Goal: Information Seeking & Learning: Learn about a topic

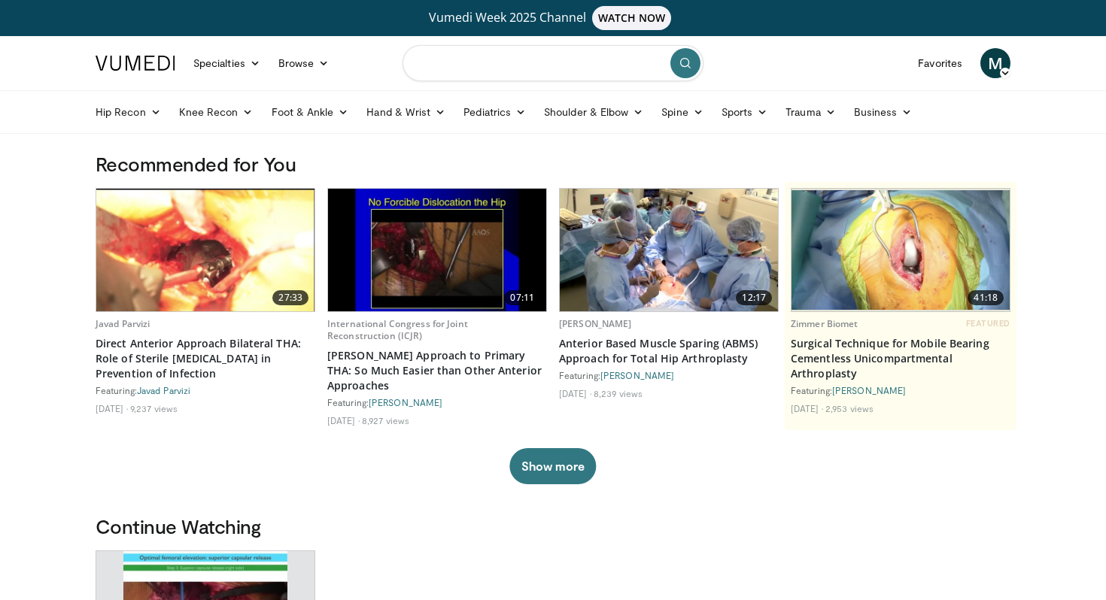
click at [492, 56] on input "Search topics, interventions" at bounding box center [552, 63] width 301 height 36
type input "**********"
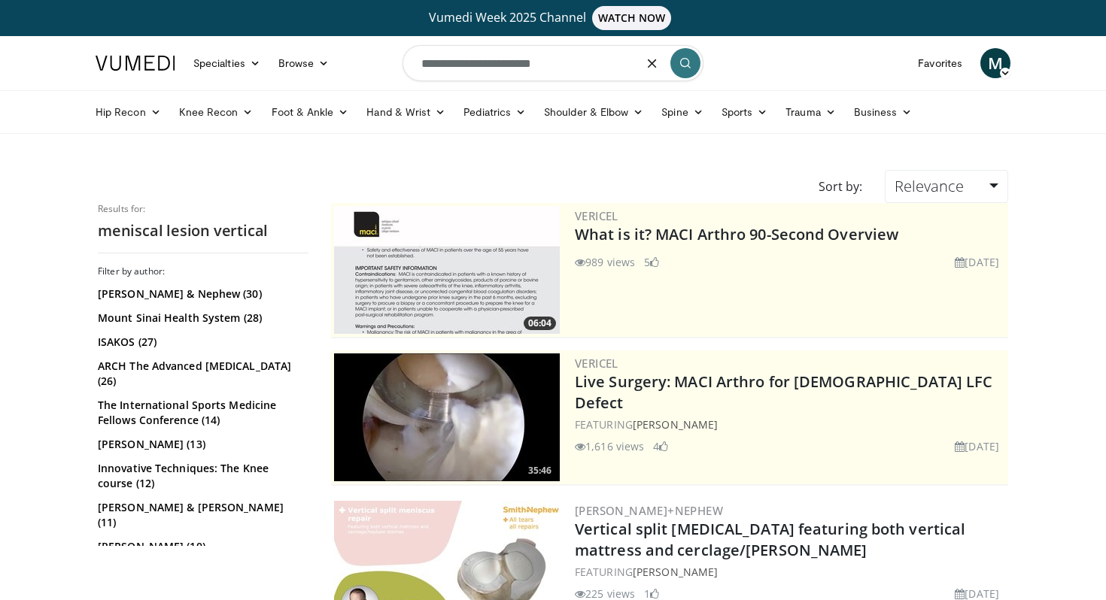
drag, startPoint x: 587, startPoint y: 65, endPoint x: 352, endPoint y: 60, distance: 235.5
click at [352, 60] on nav "Specialties Adult & Family Medicine Allergy, Asthma, Immunology Anesthesiology …" at bounding box center [552, 63] width 933 height 54
type input "**********"
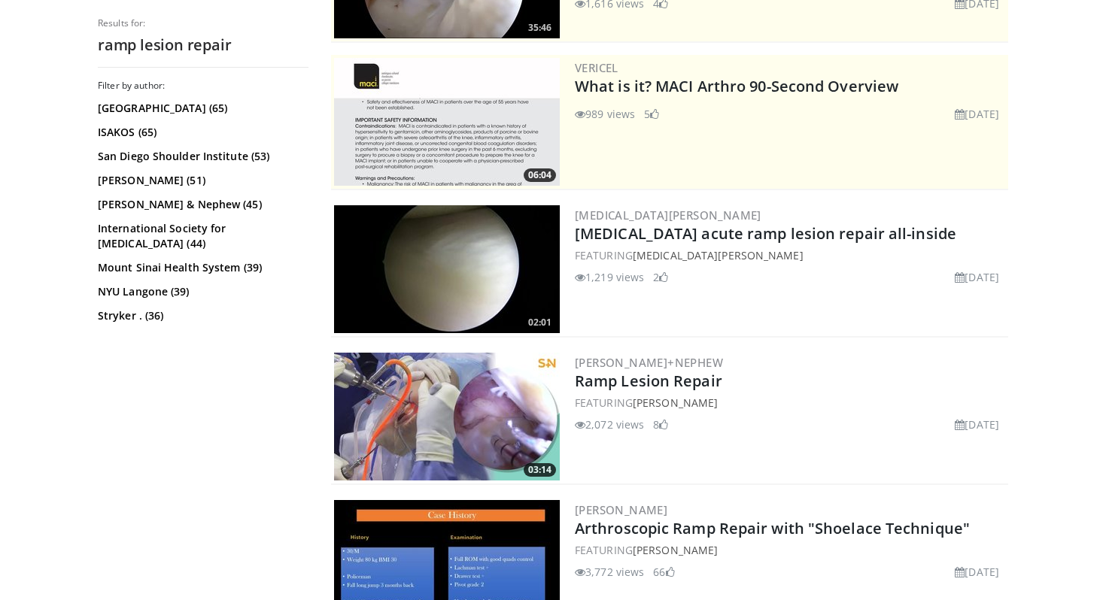
scroll to position [308, 0]
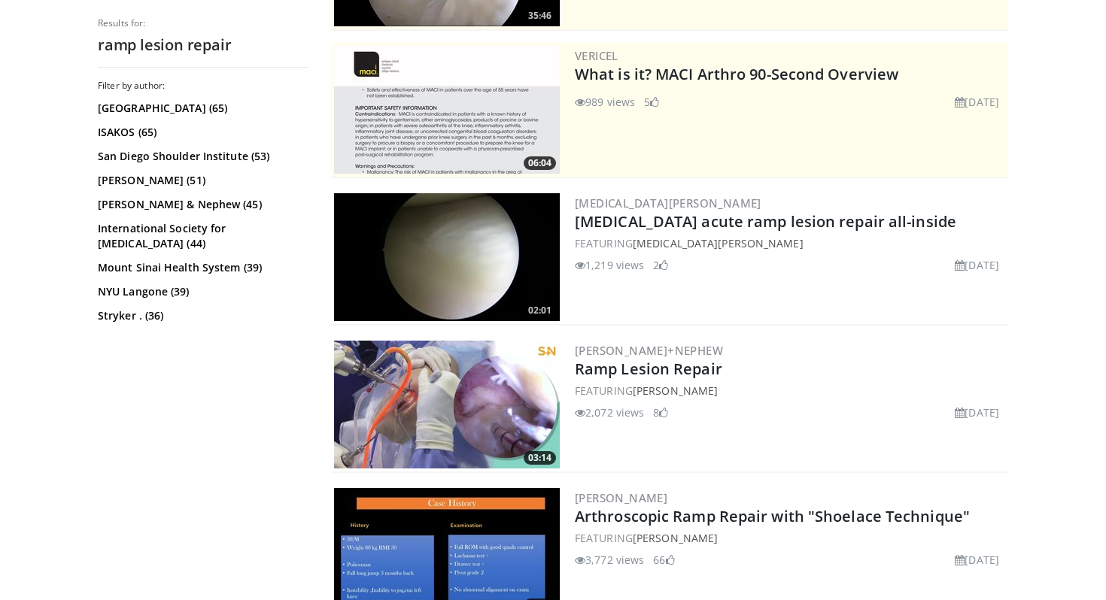
click at [502, 256] on img at bounding box center [447, 257] width 226 height 128
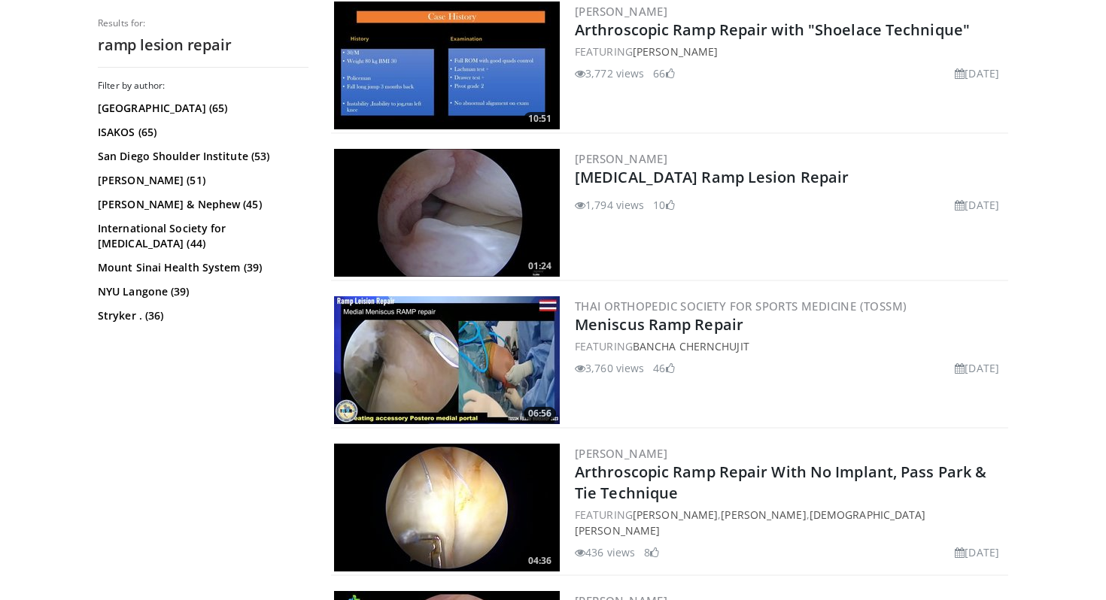
scroll to position [809, 0]
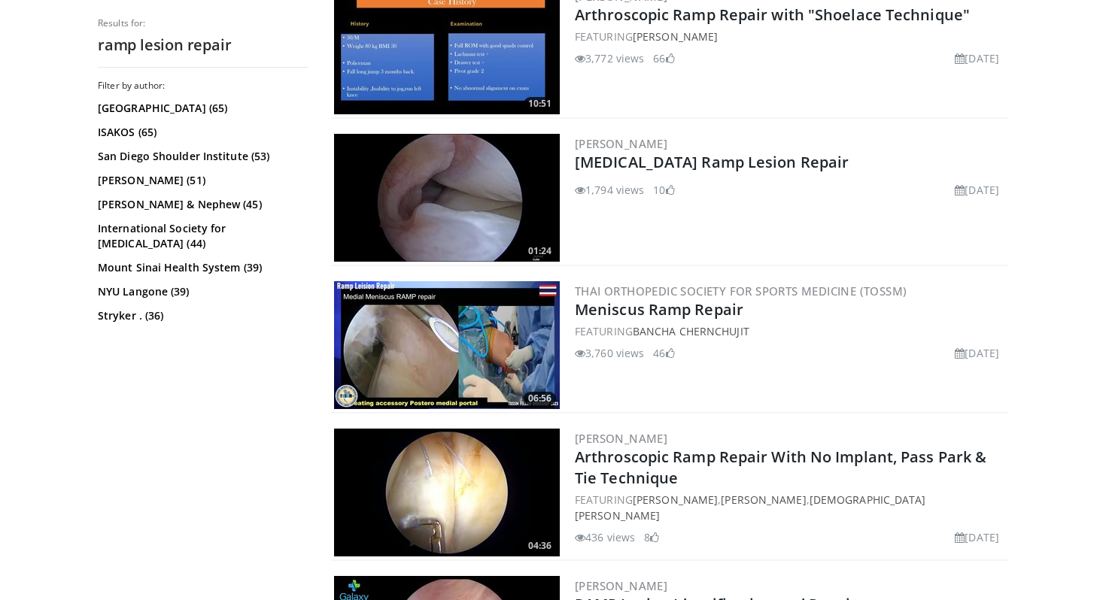
click at [432, 227] on img at bounding box center [447, 198] width 226 height 128
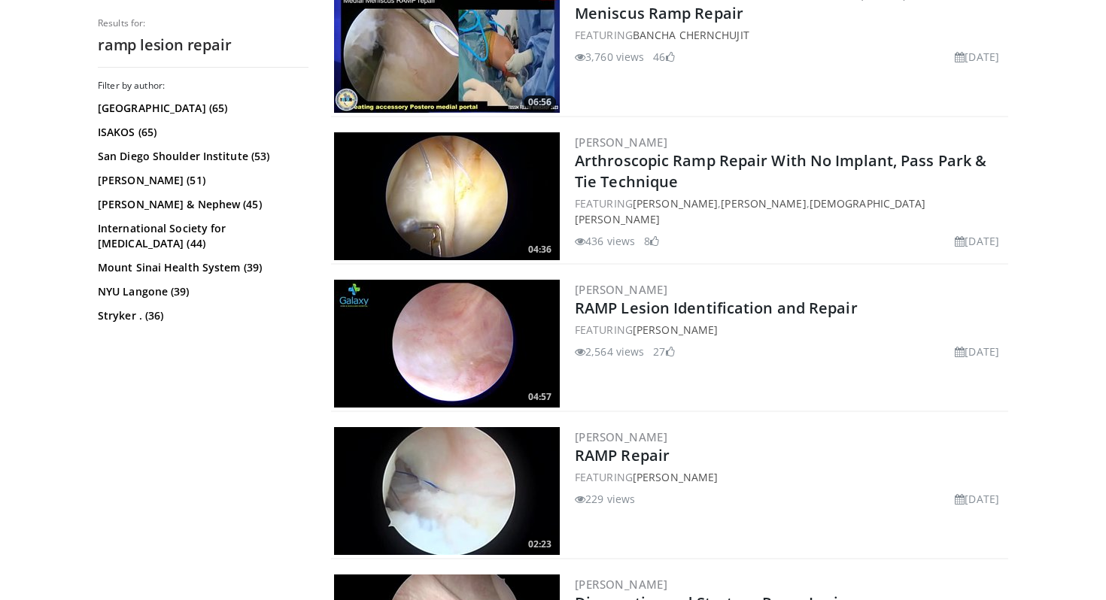
scroll to position [1108, 0]
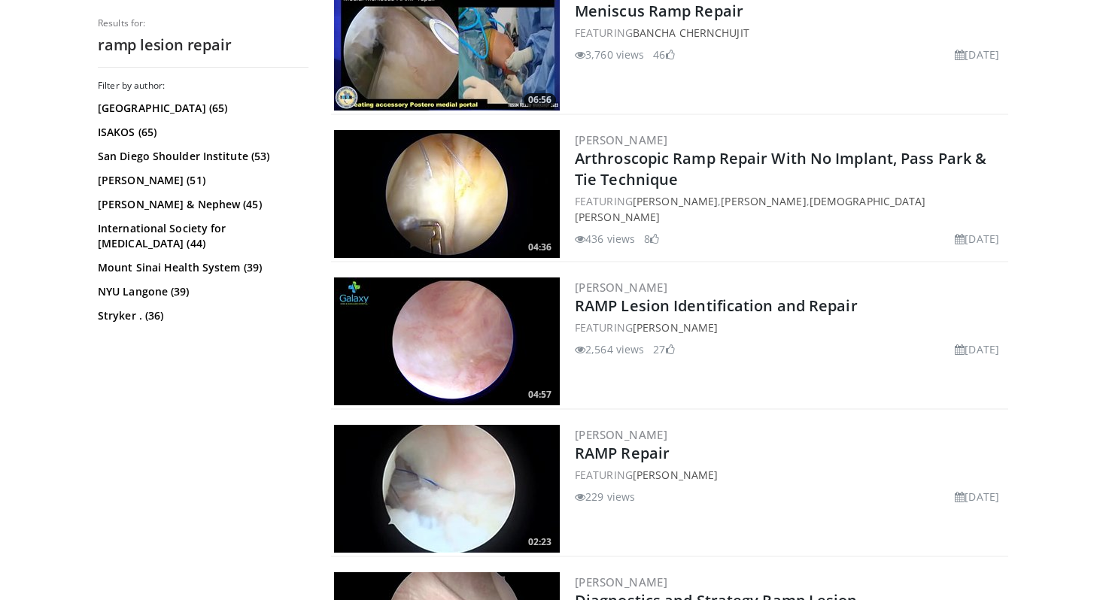
click at [405, 336] on img at bounding box center [447, 342] width 226 height 128
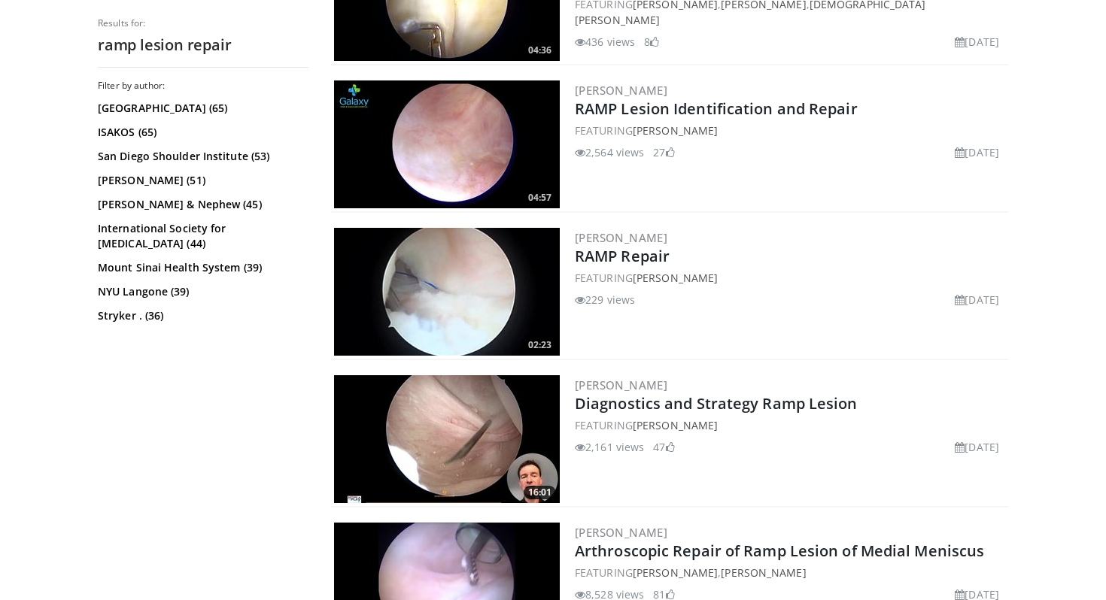
scroll to position [1306, 0]
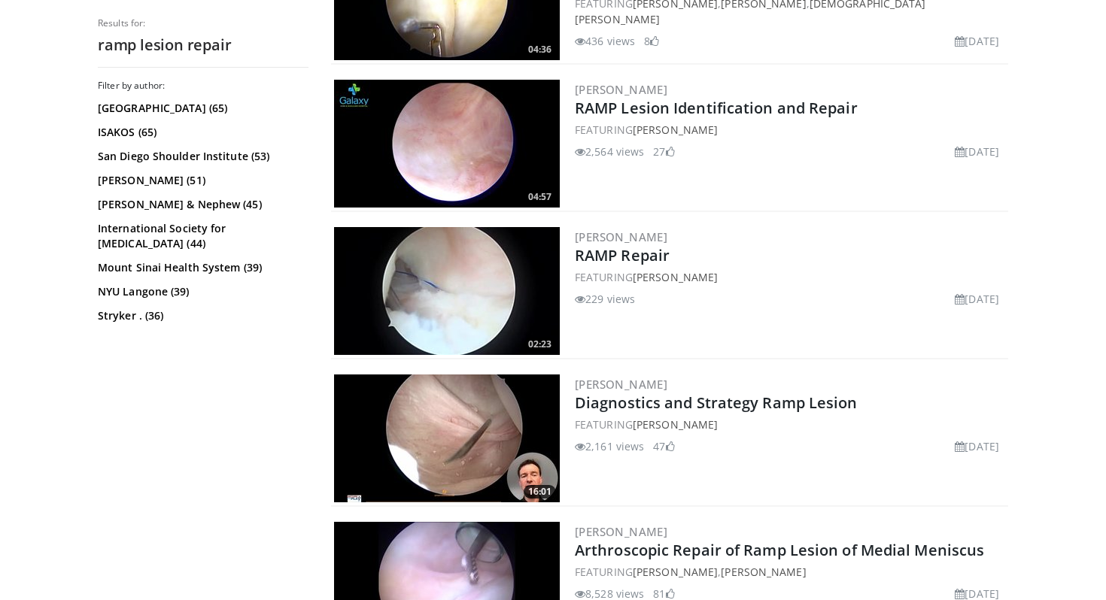
click at [454, 295] on img at bounding box center [447, 291] width 226 height 128
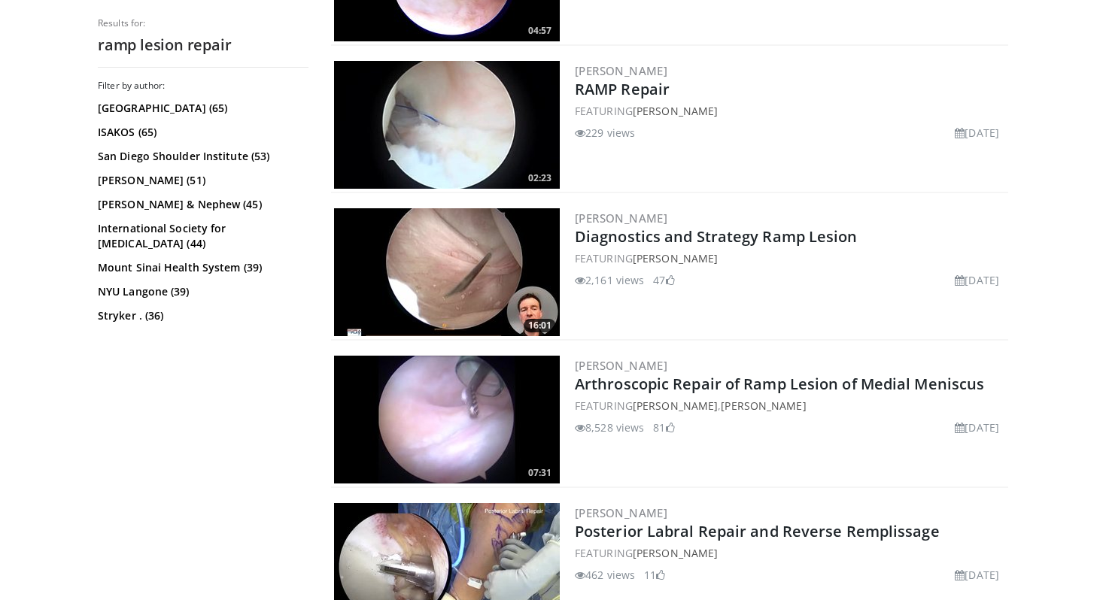
scroll to position [1473, 0]
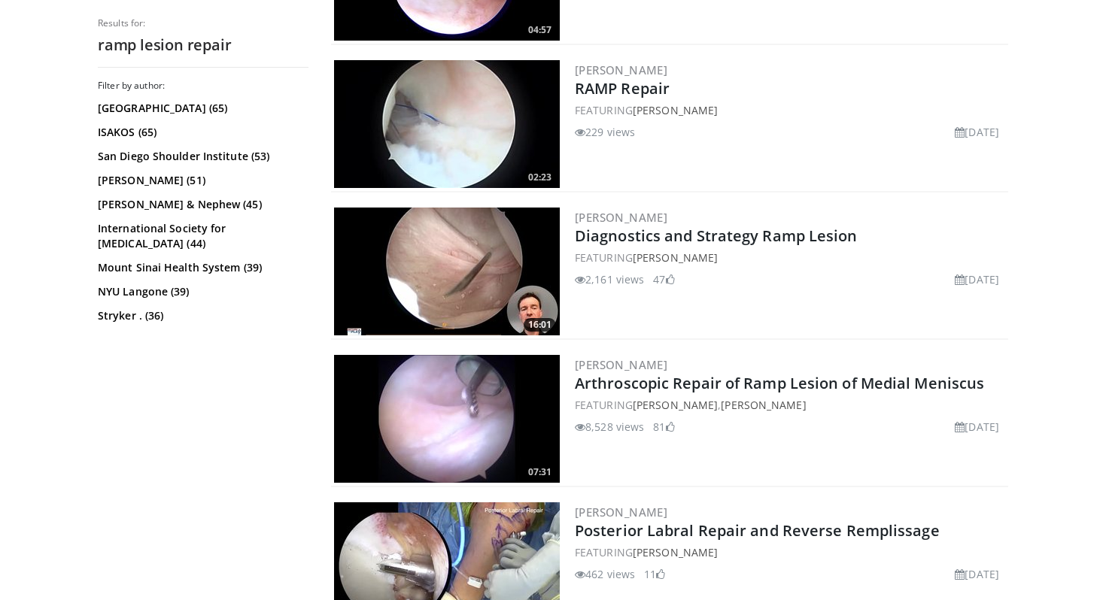
click at [418, 289] on img at bounding box center [447, 272] width 226 height 128
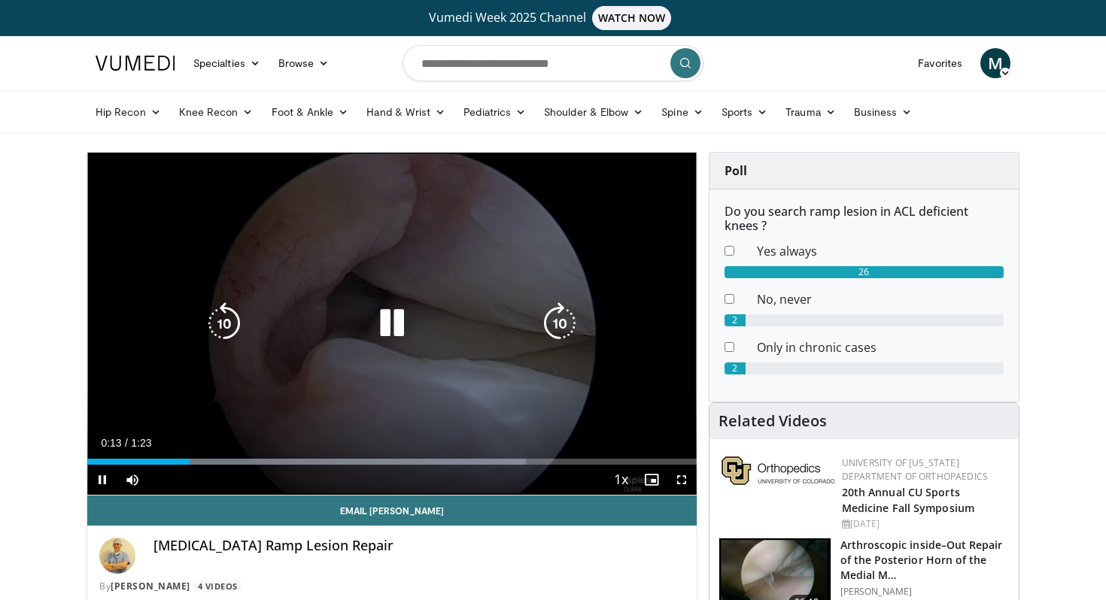
click at [323, 187] on div "10 seconds Tap to unmute" at bounding box center [391, 324] width 609 height 342
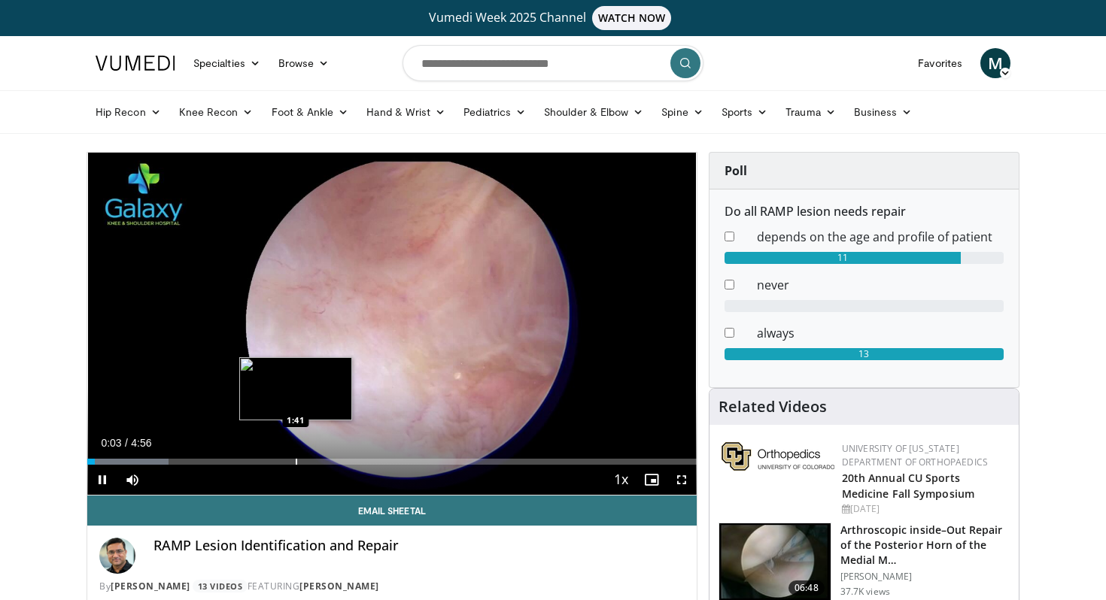
click at [295, 457] on div "Loaded : 13.35% 0:03 1:41" at bounding box center [391, 458] width 609 height 14
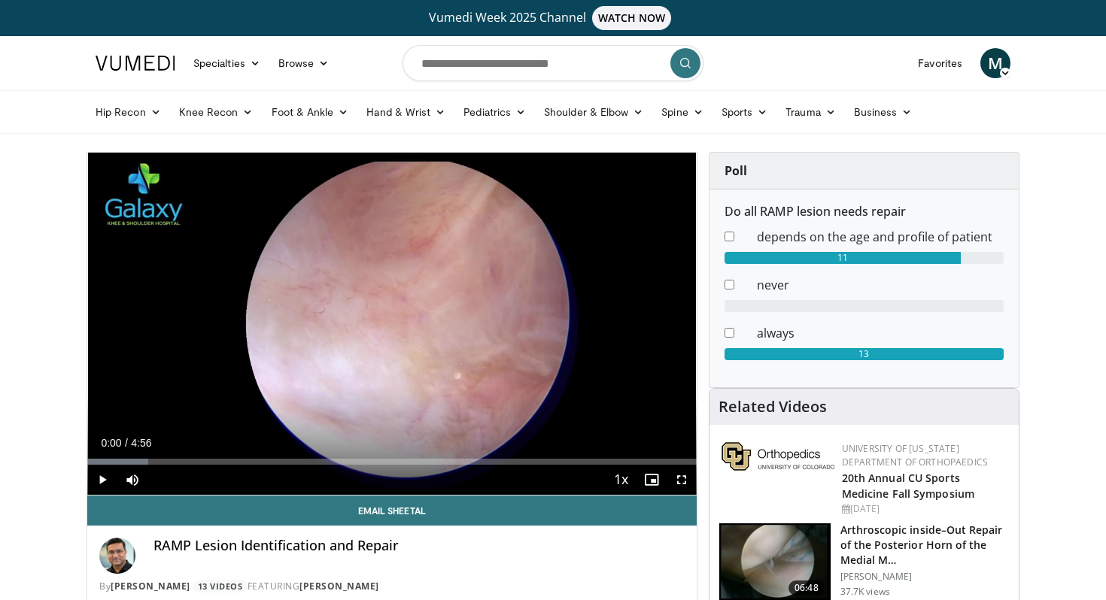
drag, startPoint x: 307, startPoint y: 460, endPoint x: 59, endPoint y: 435, distance: 248.7
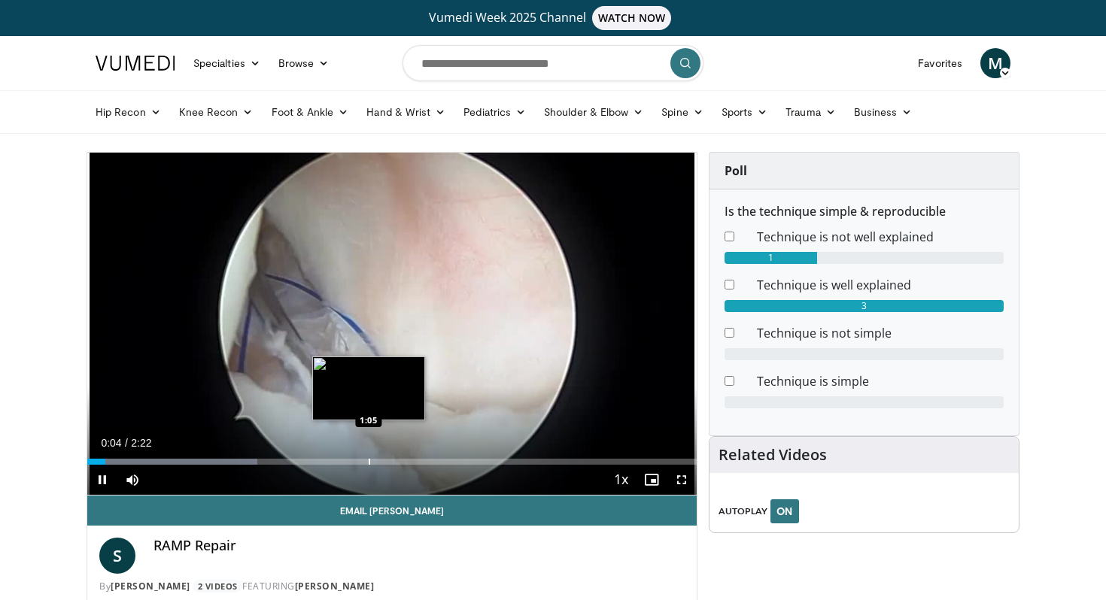
click at [369, 459] on div "Progress Bar" at bounding box center [370, 462] width 2 height 6
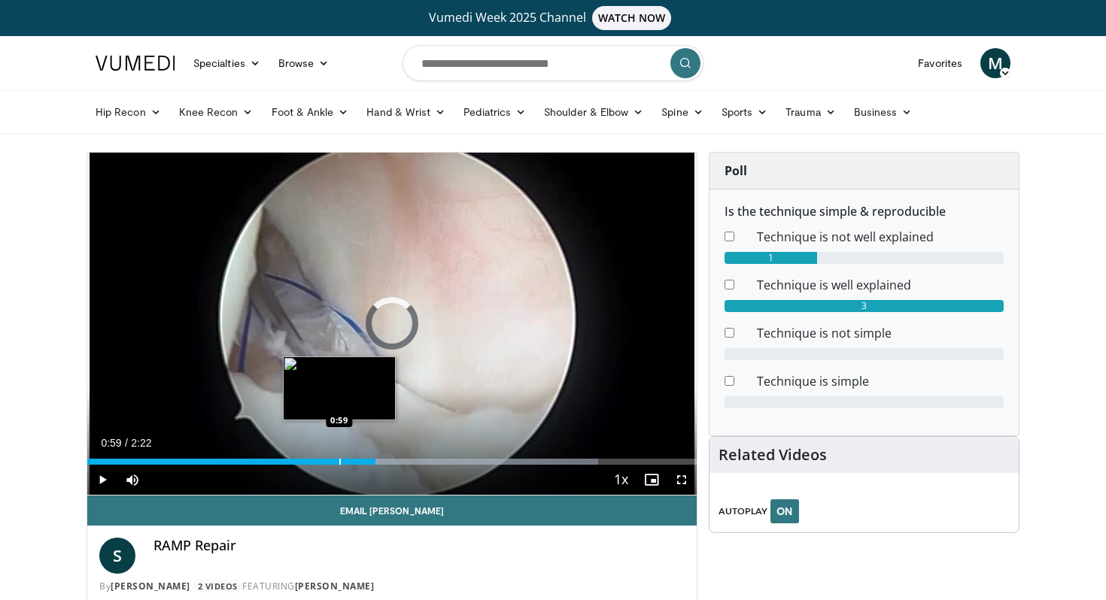
click at [339, 460] on div "Progress Bar" at bounding box center [340, 462] width 2 height 6
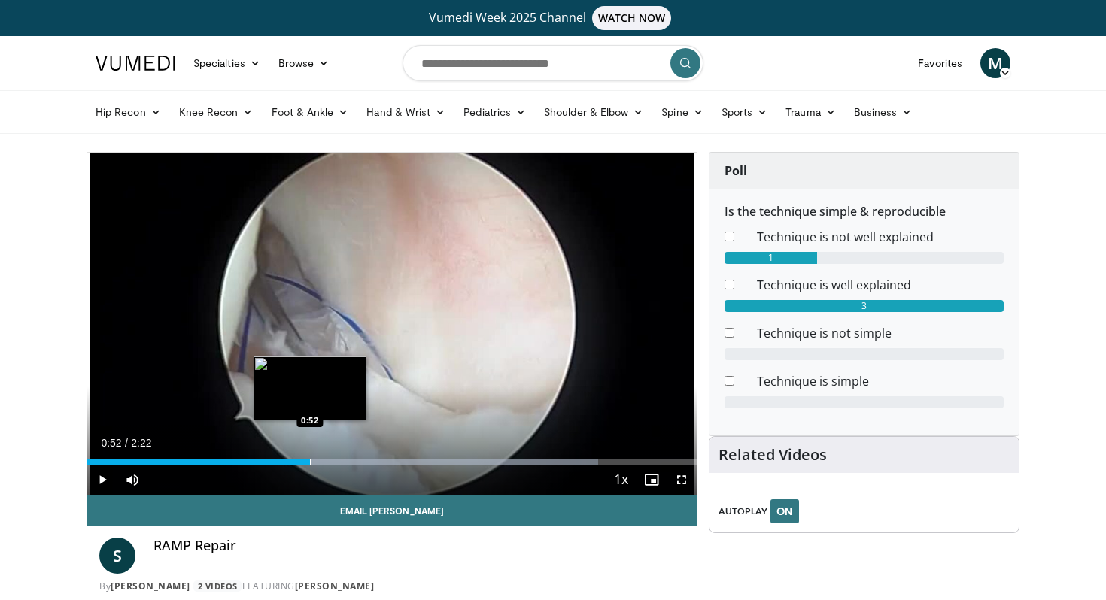
click at [309, 456] on div "Loaded : 83.90% 0:52 0:52" at bounding box center [391, 458] width 609 height 14
click at [296, 462] on div "Progress Bar" at bounding box center [297, 462] width 2 height 6
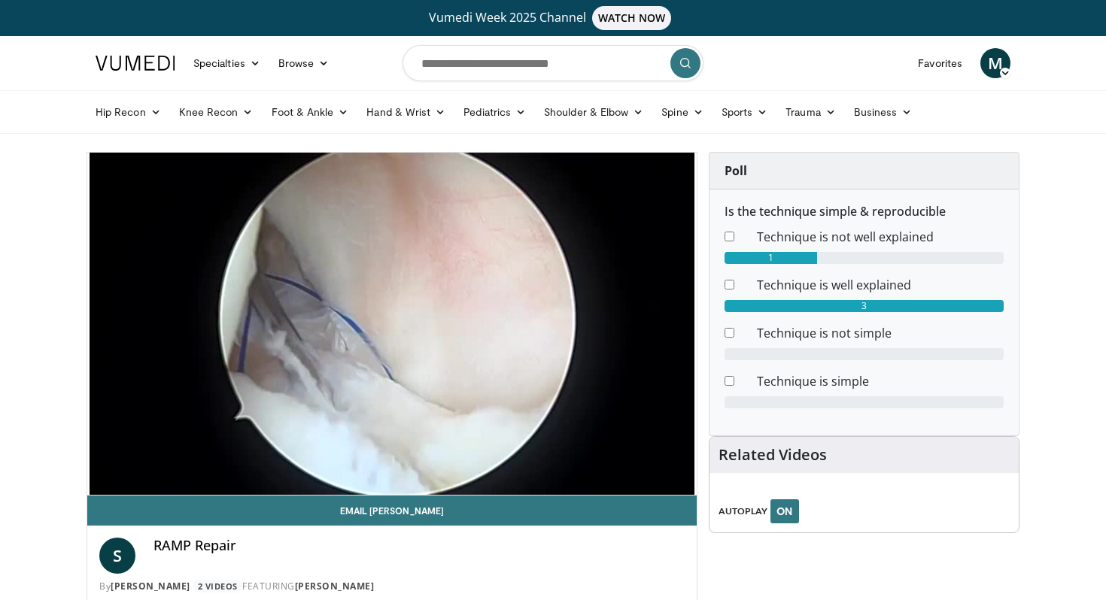
click at [259, 461] on div "10 seconds Tap to unmute" at bounding box center [391, 324] width 609 height 342
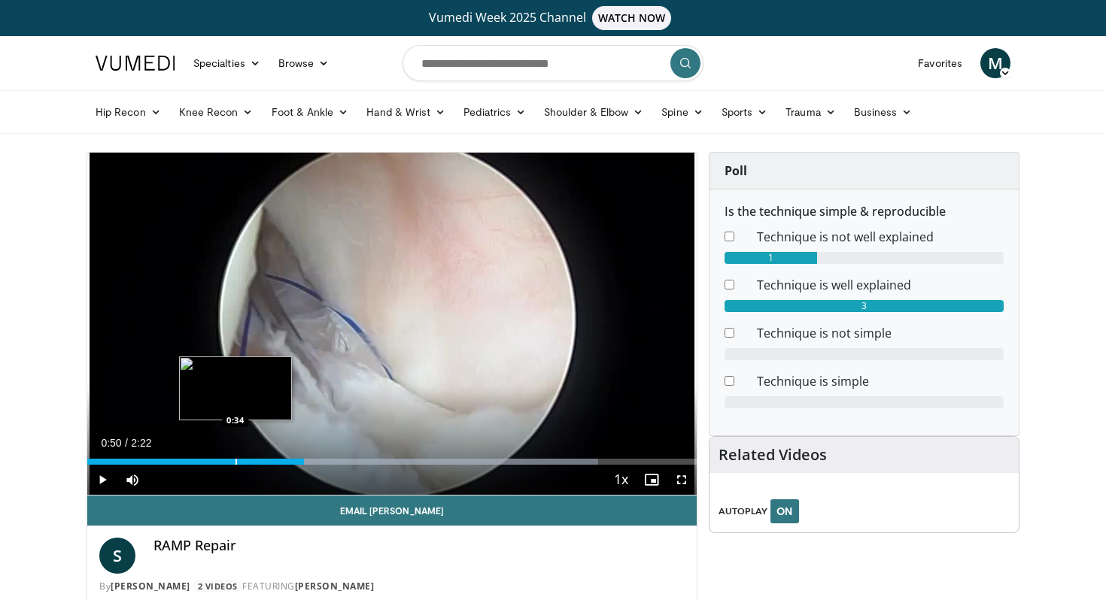
click at [235, 460] on div "Progress Bar" at bounding box center [236, 462] width 2 height 6
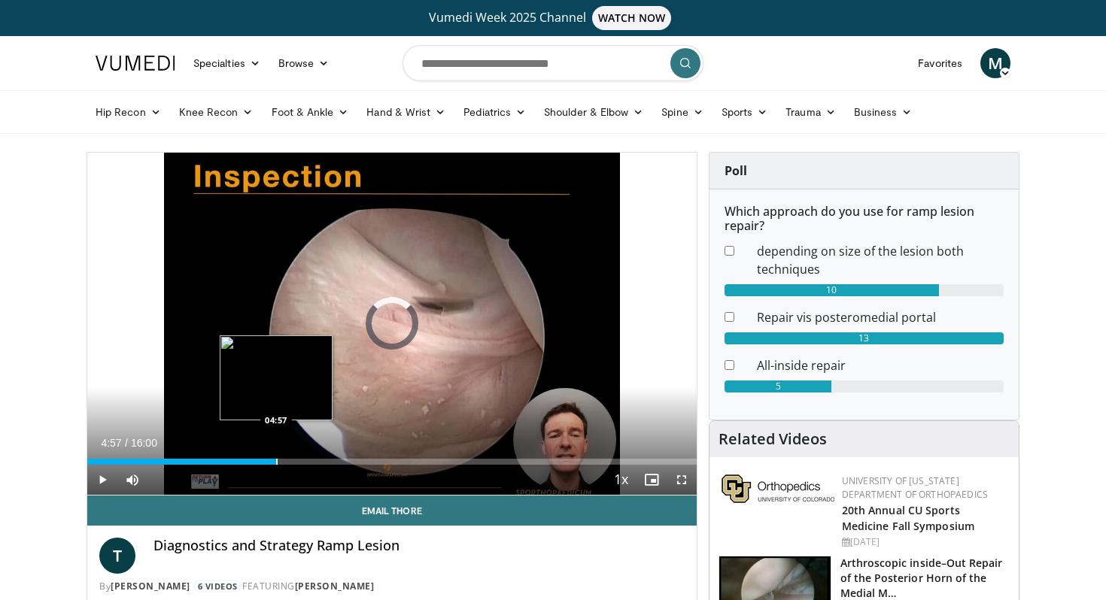
click at [276, 452] on div "Loaded : 0.00% 04:57 04:57" at bounding box center [391, 458] width 609 height 14
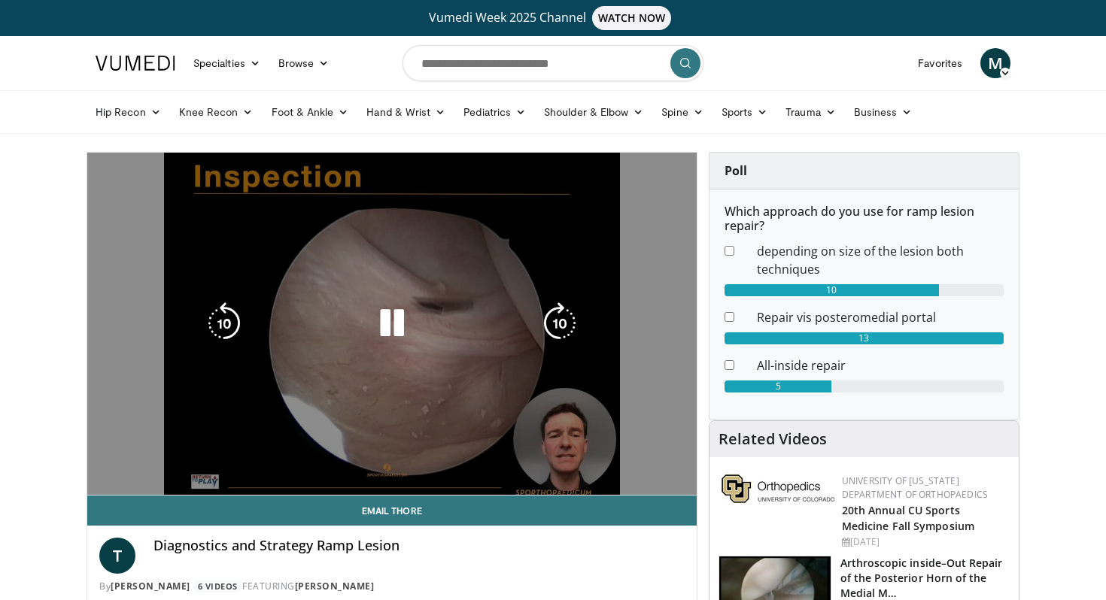
click at [413, 458] on div "10 seconds Tap to unmute" at bounding box center [391, 324] width 609 height 342
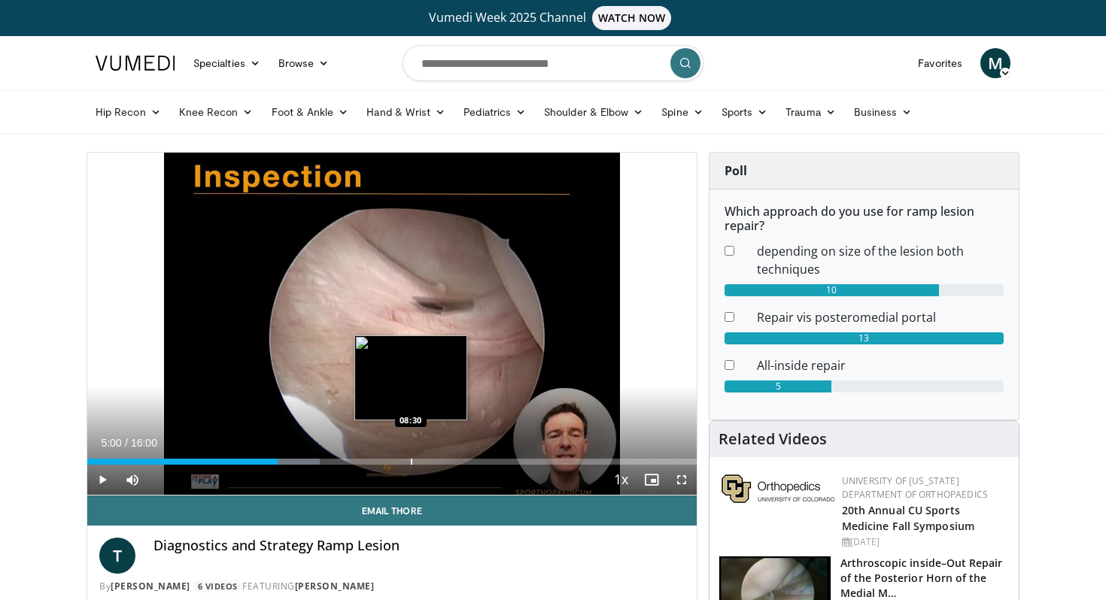
click at [411, 461] on div "Progress Bar" at bounding box center [412, 462] width 2 height 6
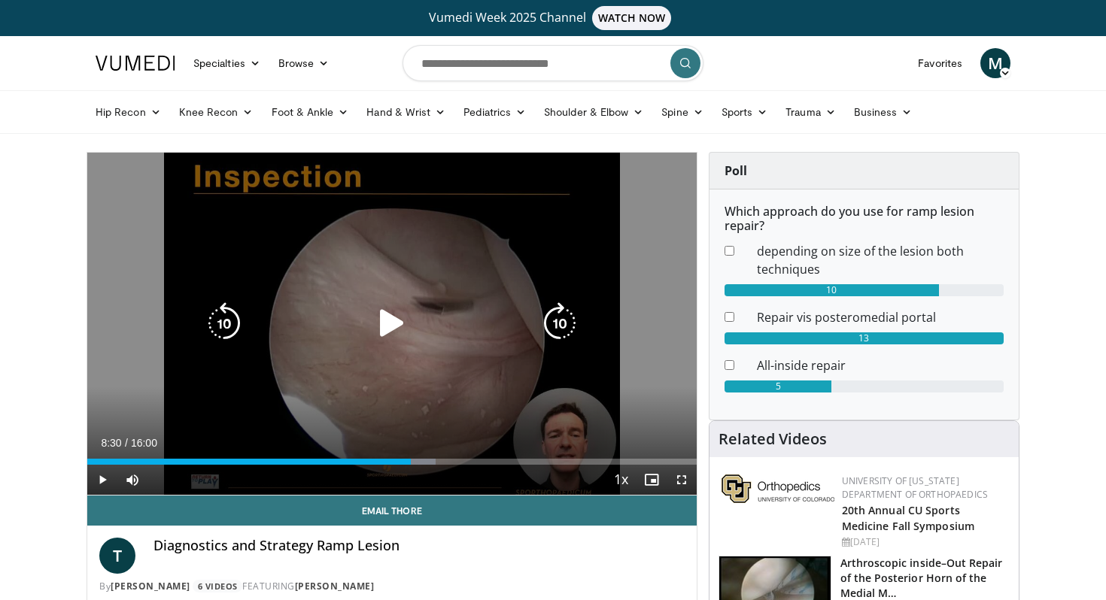
click at [387, 324] on icon "Video Player" at bounding box center [392, 323] width 42 height 42
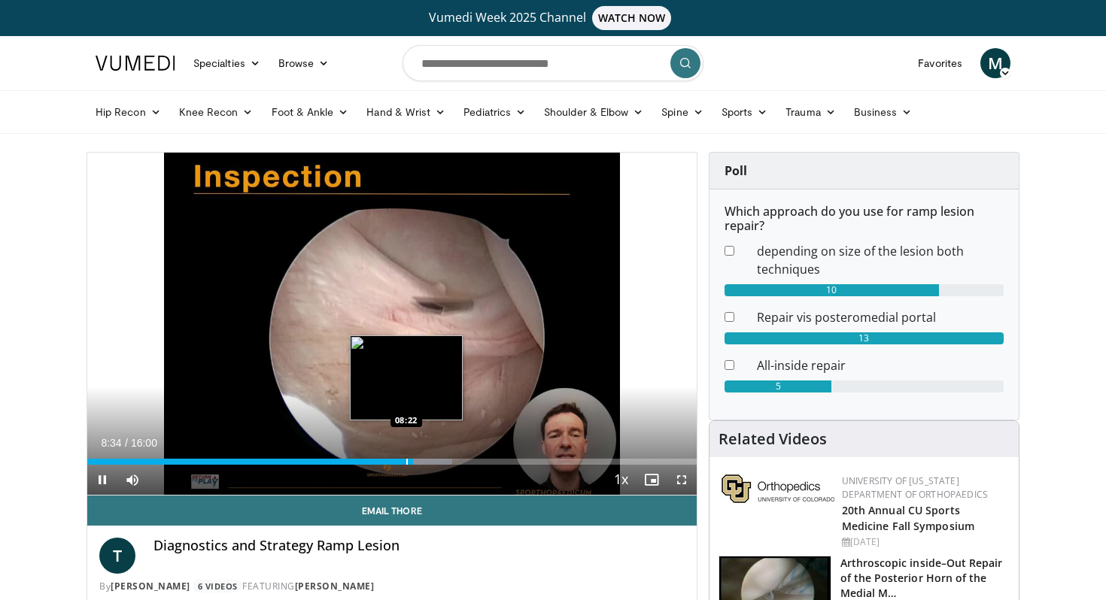
click at [406, 462] on div "Progress Bar" at bounding box center [407, 462] width 2 height 6
click at [389, 459] on div "Progress Bar" at bounding box center [390, 462] width 2 height 6
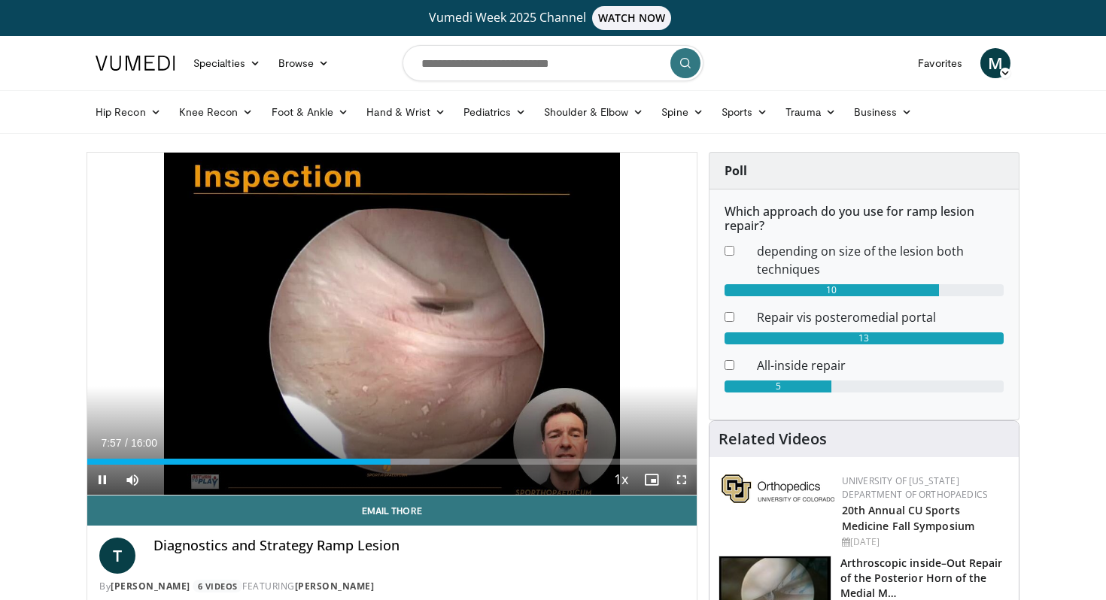
click at [681, 483] on span "Video Player" at bounding box center [681, 480] width 30 height 30
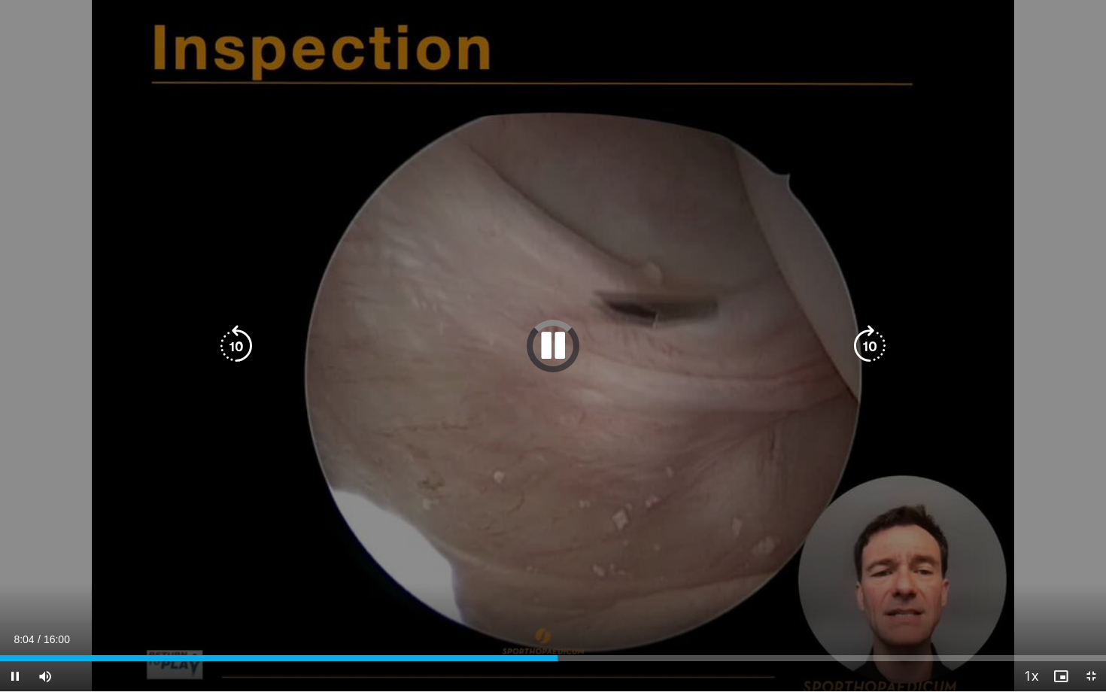
click at [627, 394] on div "10 seconds Tap to unmute" at bounding box center [553, 345] width 1106 height 691
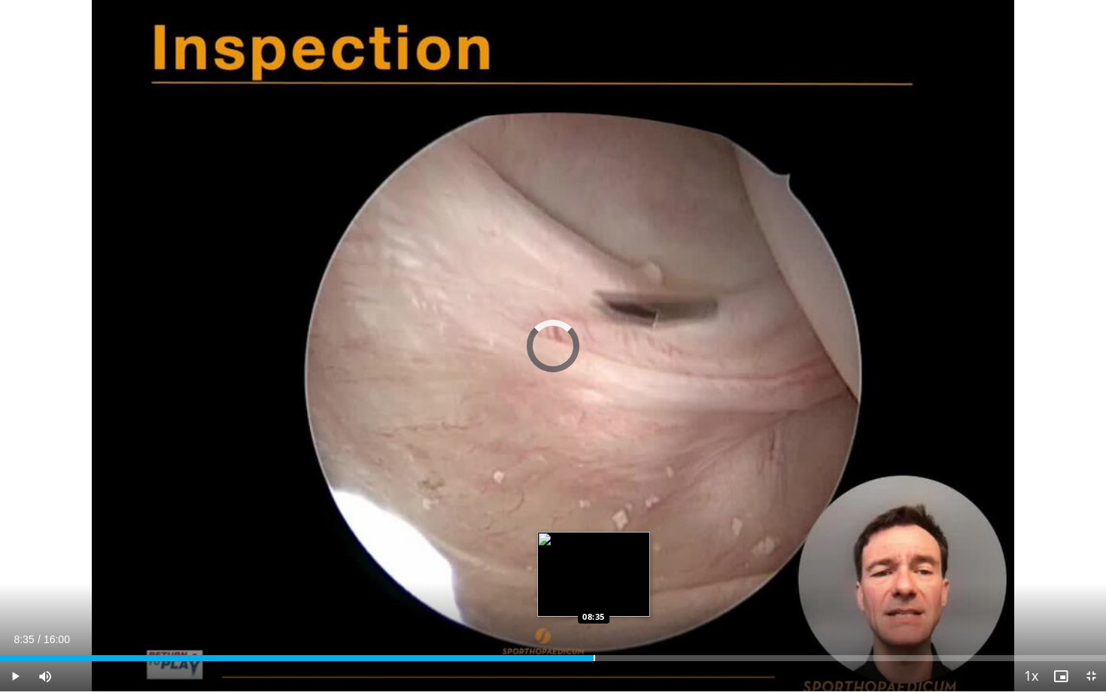
click at [593, 599] on div "Progress Bar" at bounding box center [594, 658] width 2 height 6
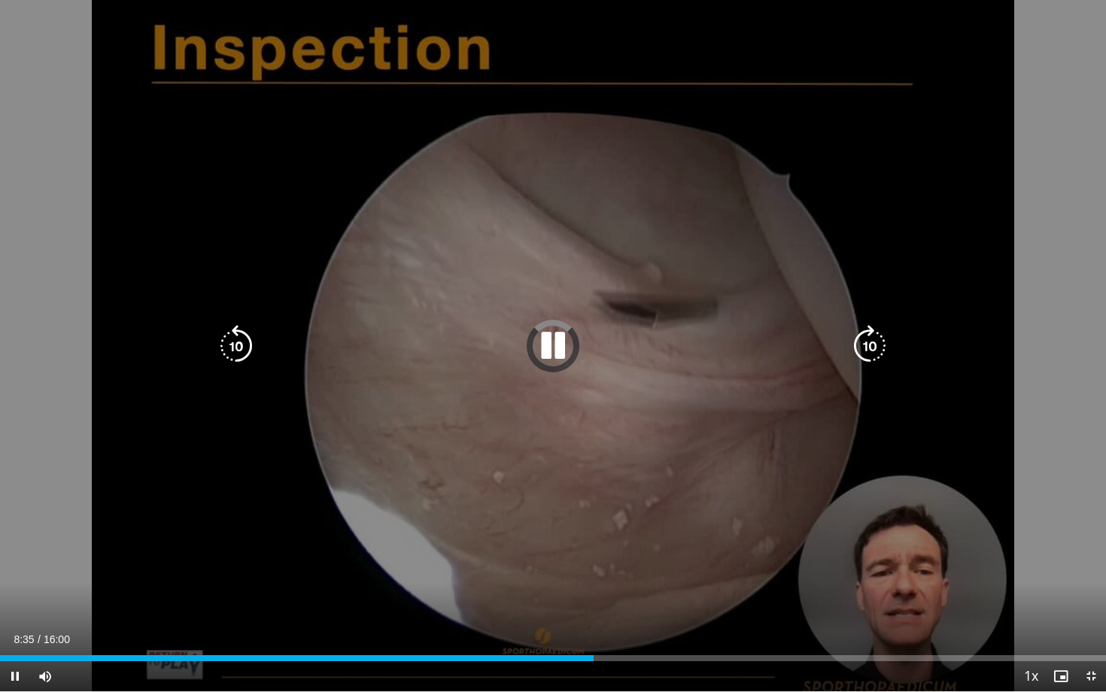
click at [639, 369] on div "10 seconds Tap to unmute" at bounding box center [553, 345] width 1106 height 691
click at [558, 354] on icon "Video Player" at bounding box center [553, 346] width 42 height 42
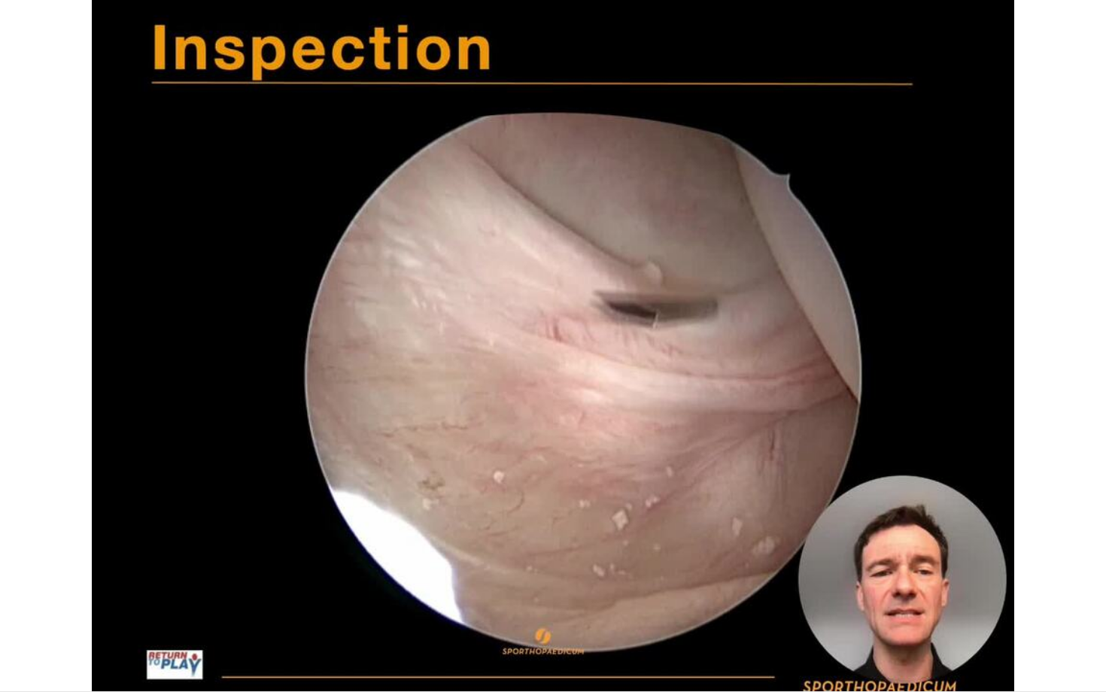
click at [649, 485] on div "10 seconds Tap to unmute" at bounding box center [553, 345] width 1106 height 691
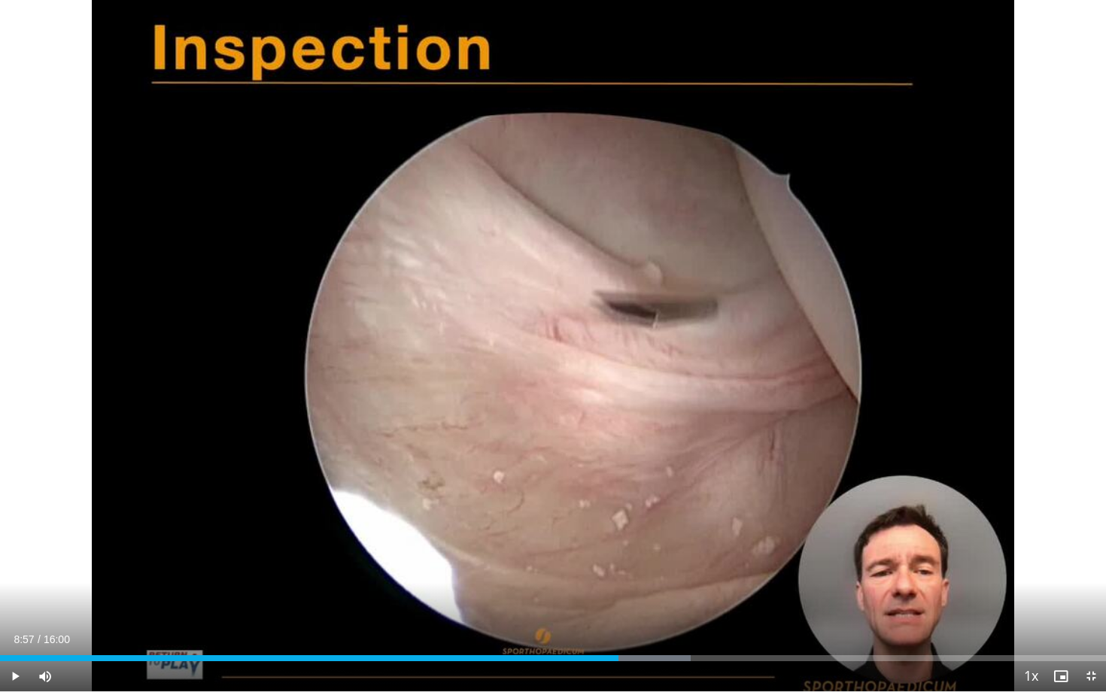
click at [649, 485] on div "10 seconds Tap to unmute" at bounding box center [553, 345] width 1106 height 691
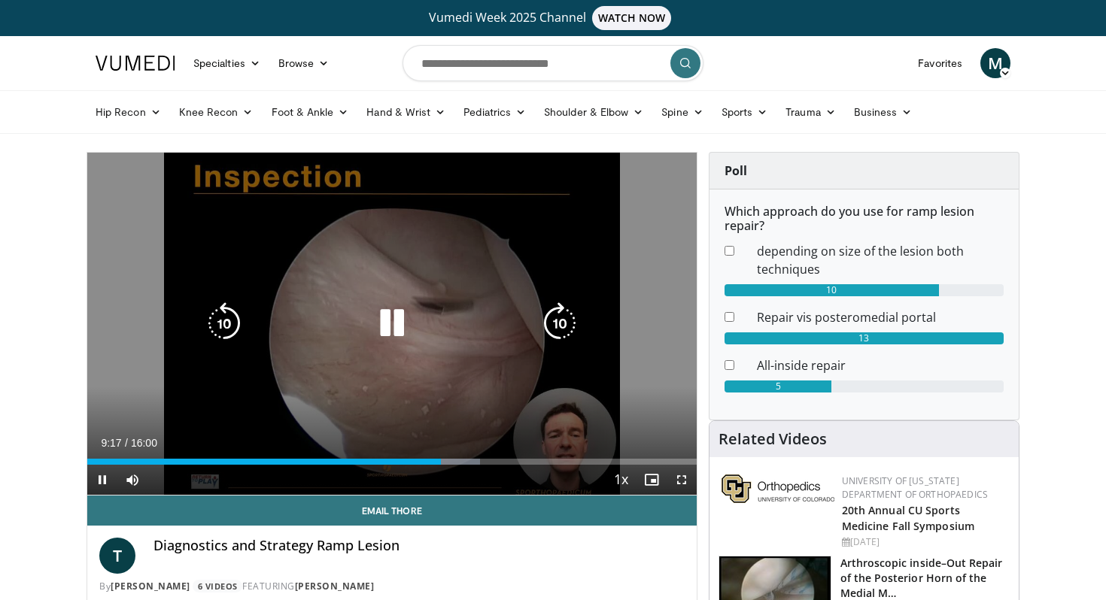
click at [391, 328] on icon "Video Player" at bounding box center [392, 323] width 42 height 42
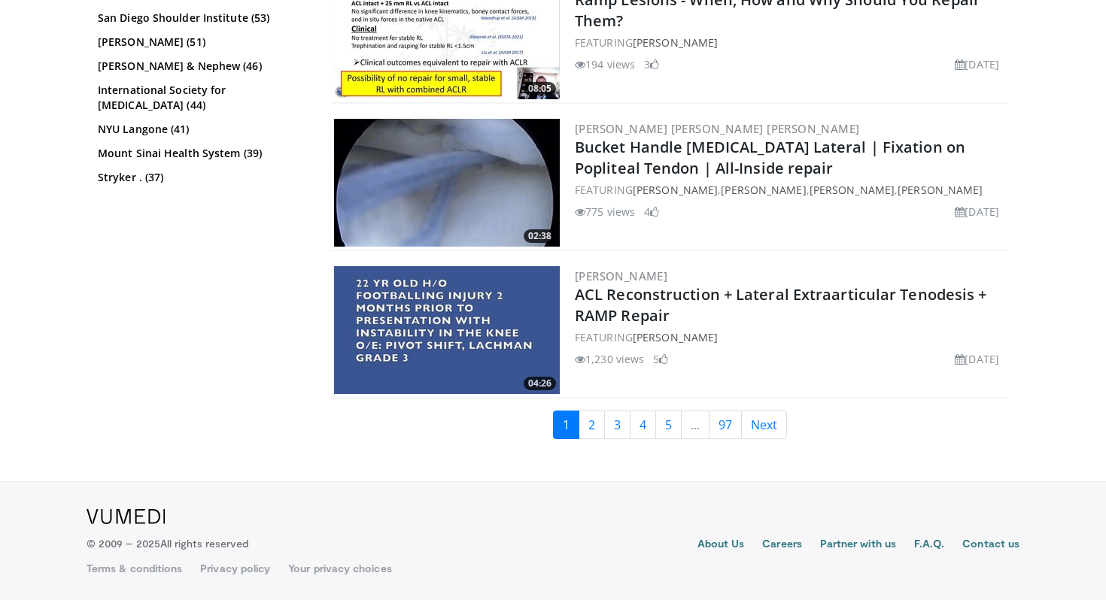
scroll to position [3771, 0]
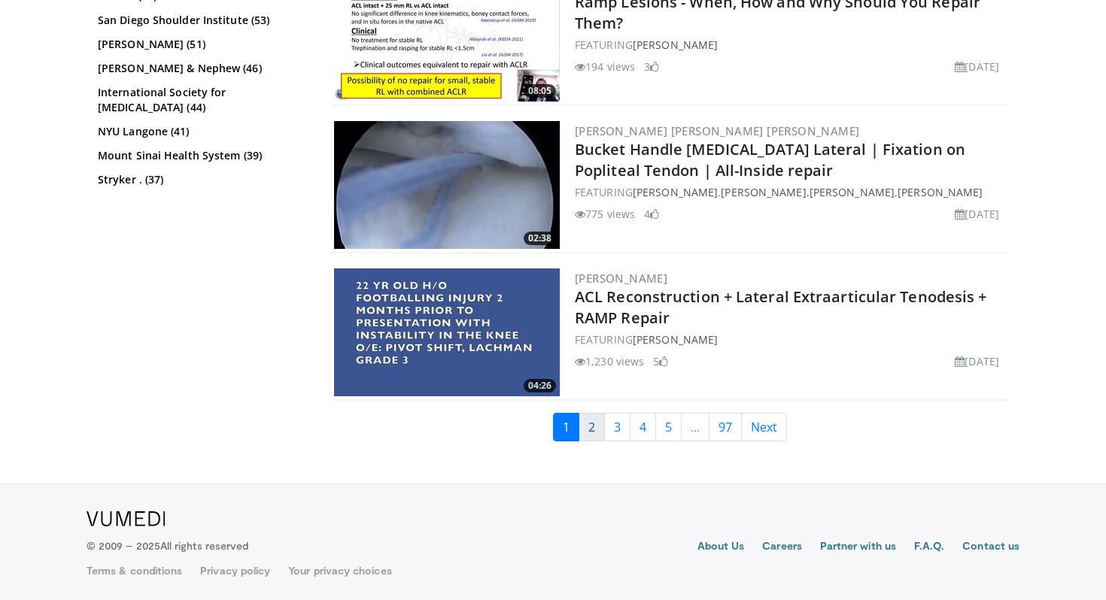
click at [599, 430] on link "2" at bounding box center [591, 427] width 26 height 29
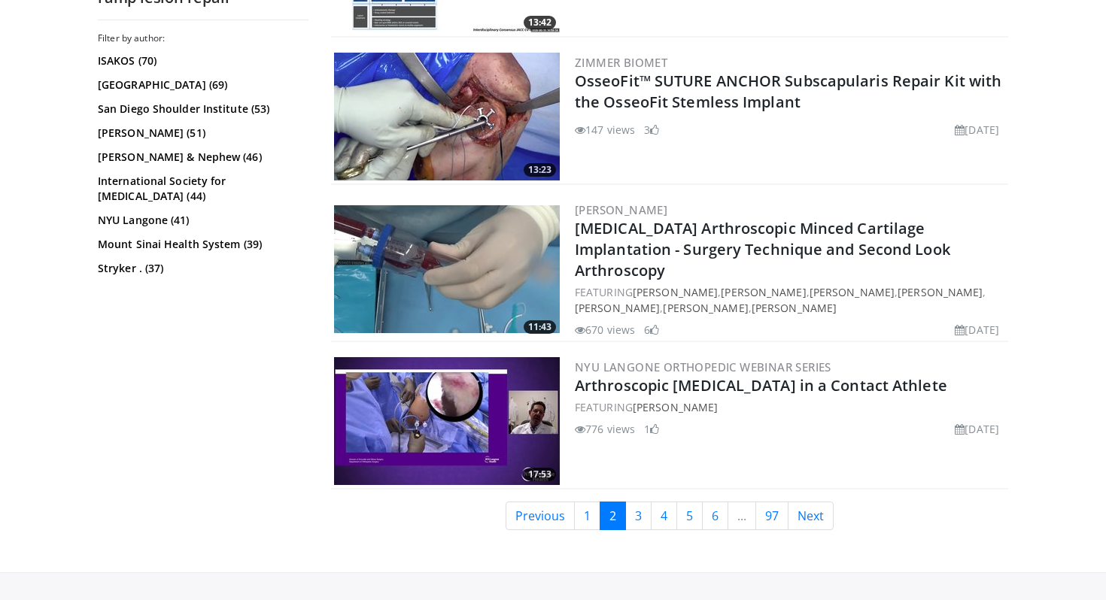
scroll to position [3777, 0]
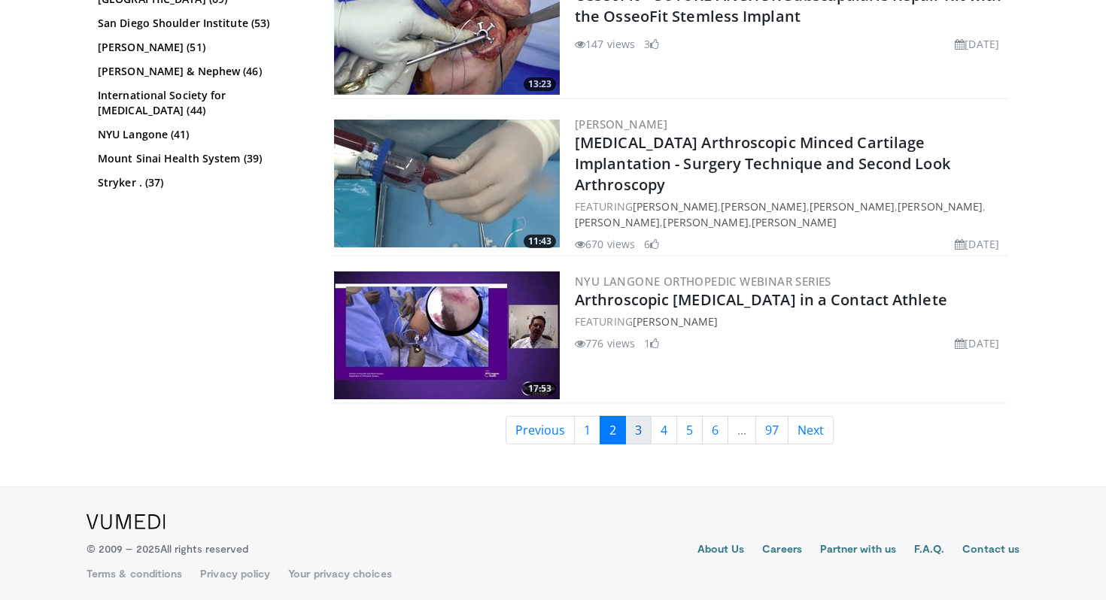
click at [628, 416] on link "3" at bounding box center [638, 430] width 26 height 29
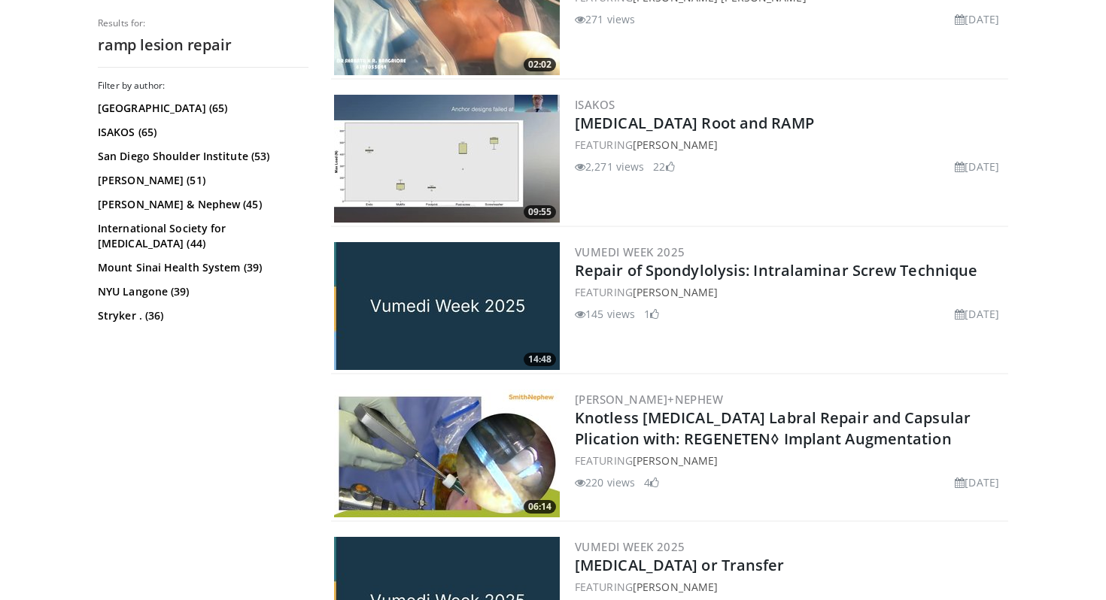
scroll to position [3773, 0]
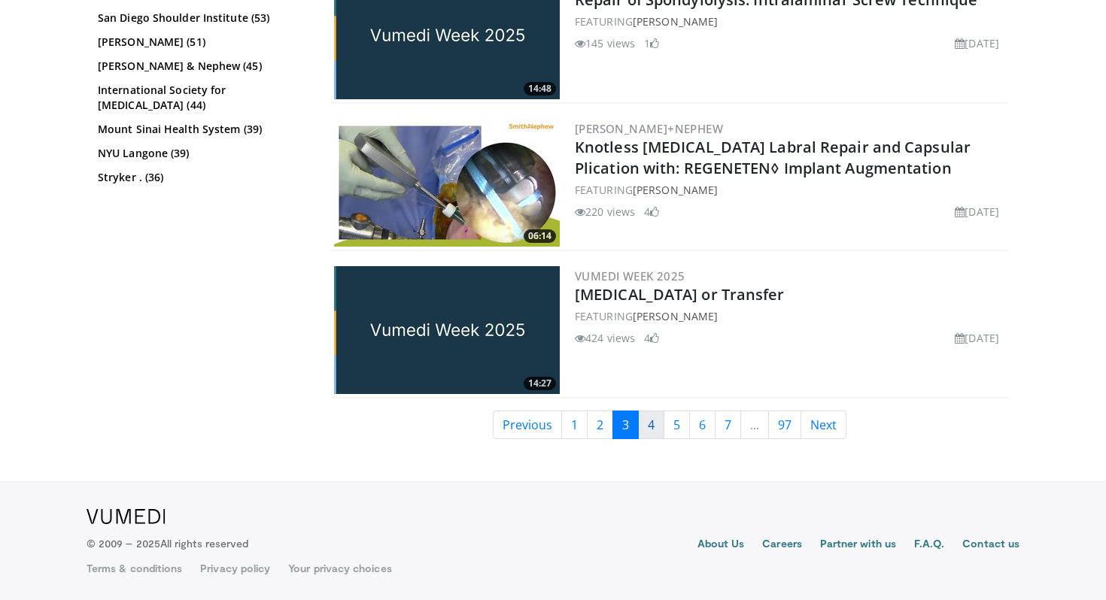
click at [657, 436] on link "4" at bounding box center [651, 425] width 26 height 29
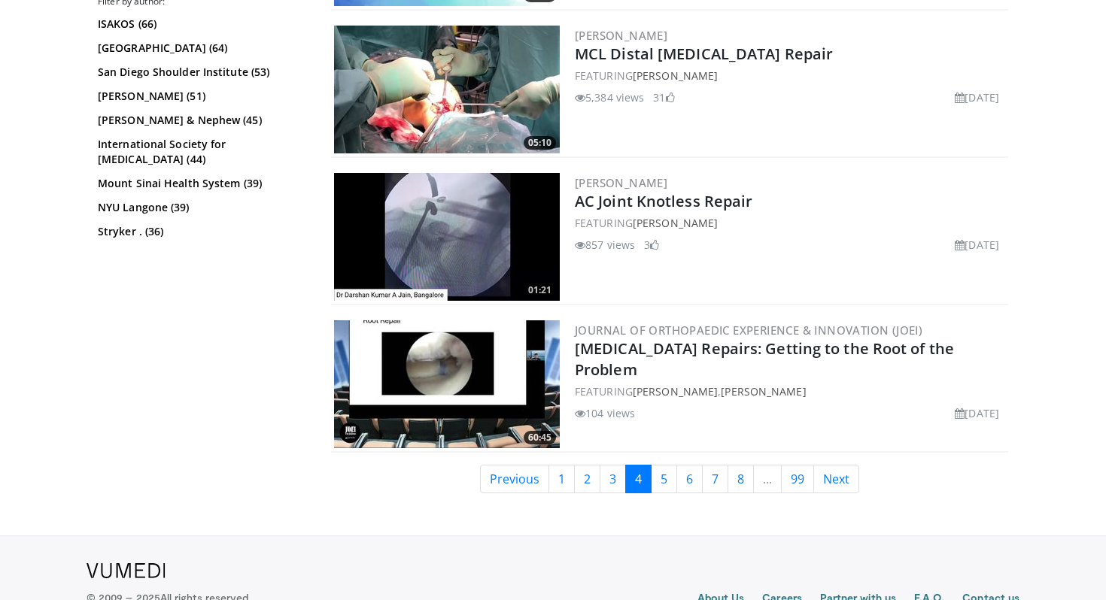
scroll to position [3773, 0]
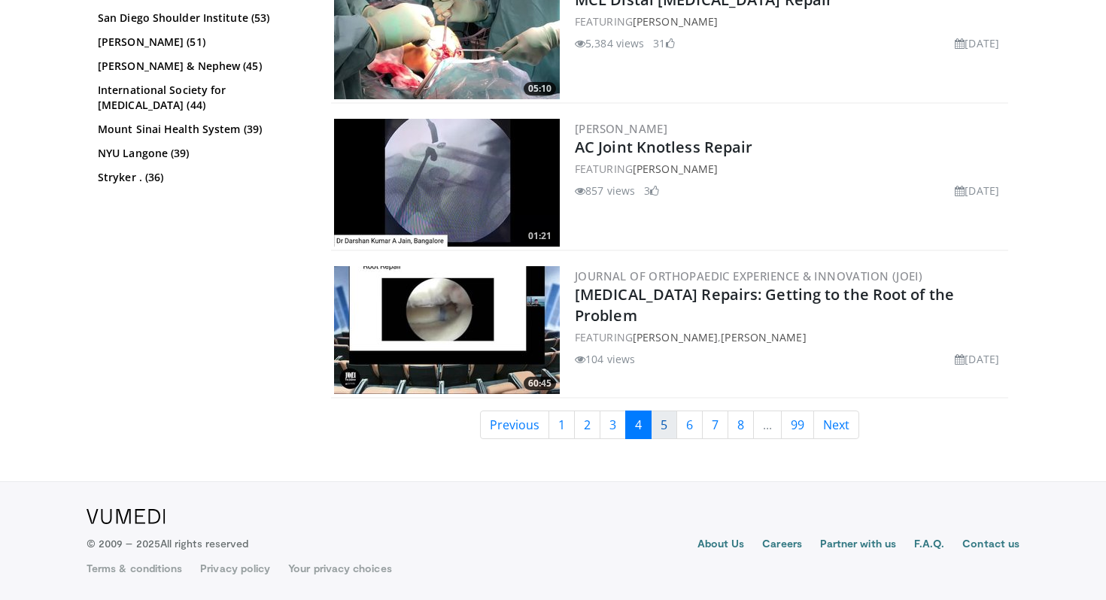
click at [669, 428] on link "5" at bounding box center [664, 425] width 26 height 29
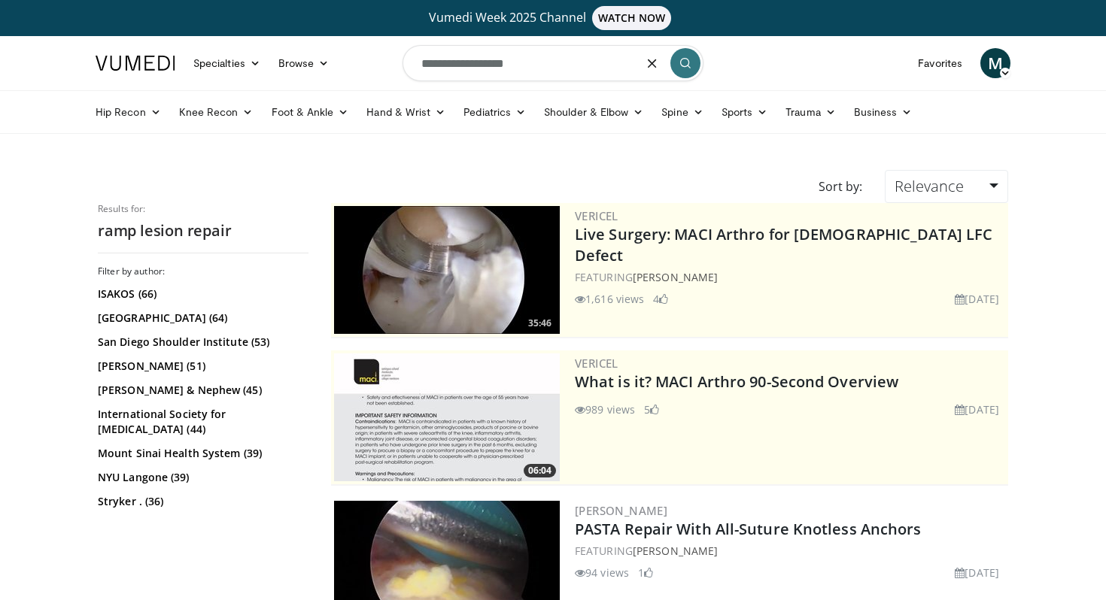
click at [554, 59] on input "**********" at bounding box center [552, 63] width 301 height 36
type input "**********"
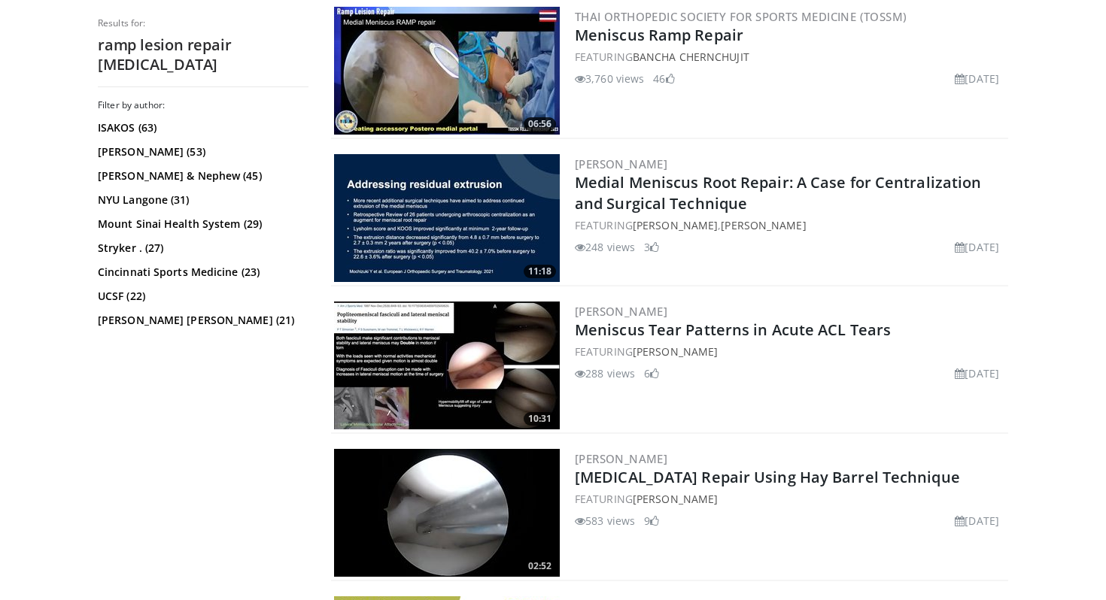
scroll to position [491, 0]
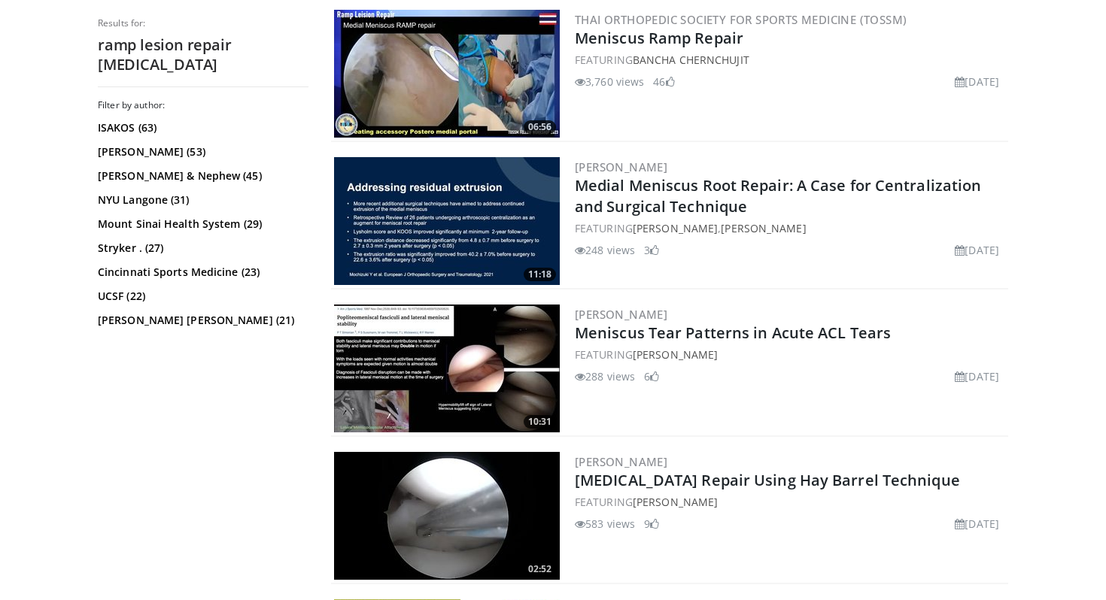
click at [493, 92] on img at bounding box center [447, 74] width 226 height 128
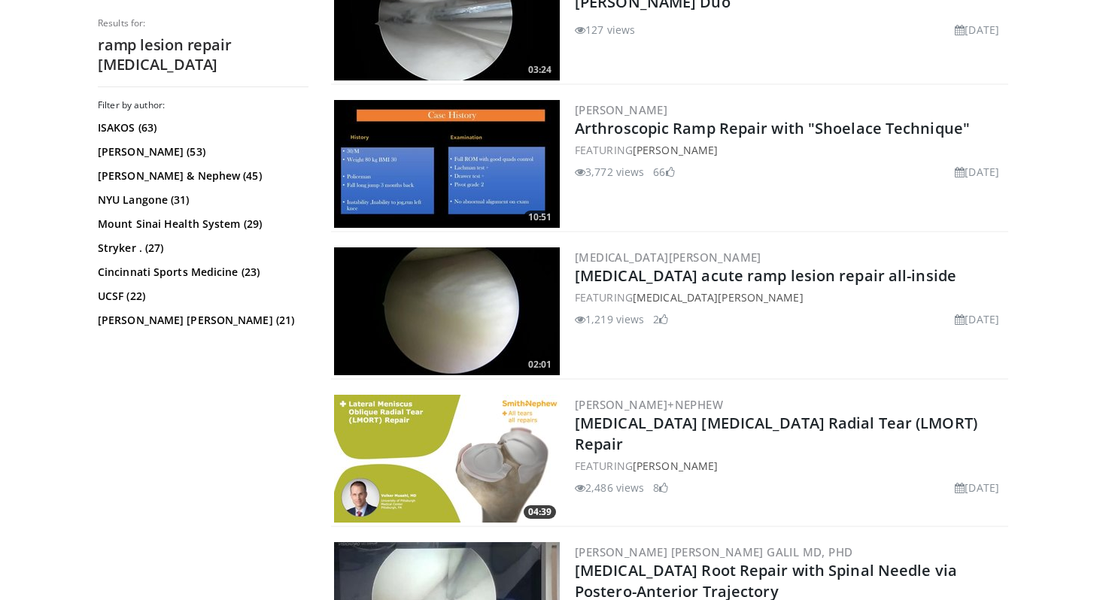
scroll to position [1726, 0]
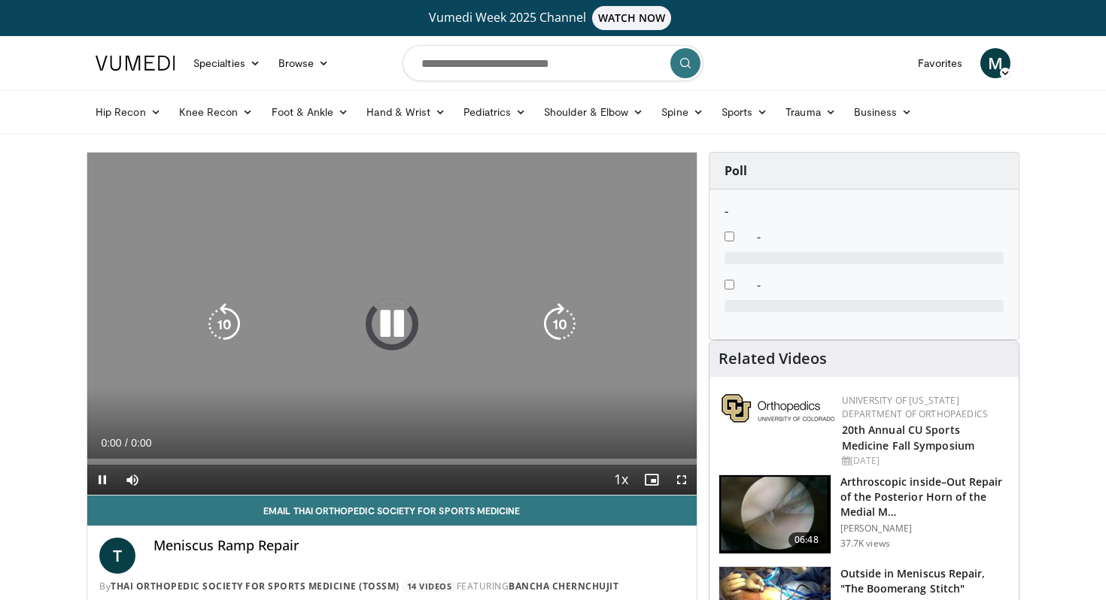
scroll to position [62, 0]
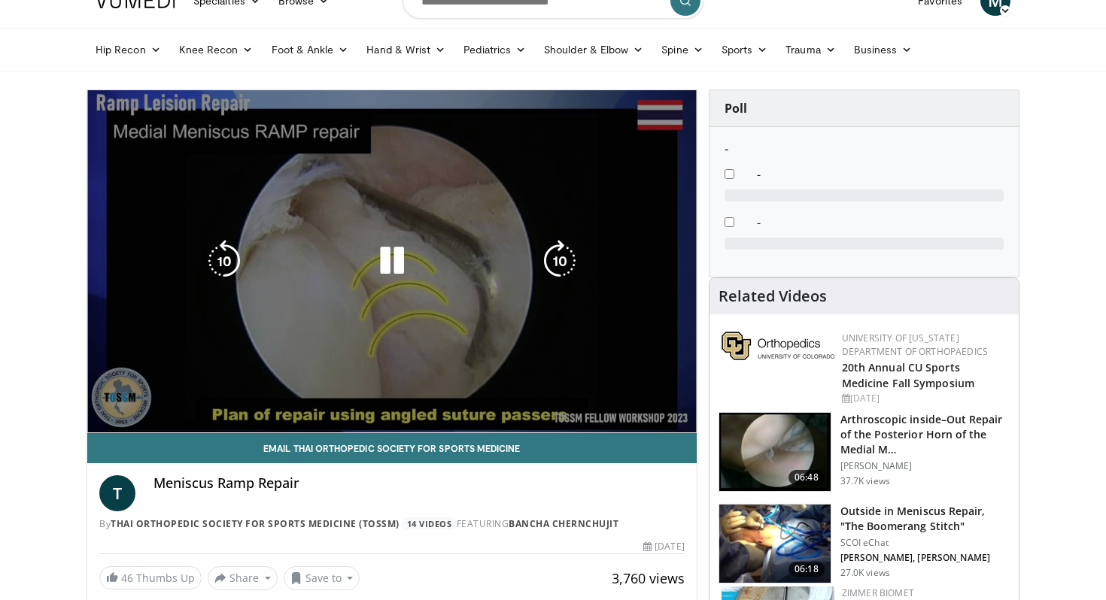
click at [352, 396] on video-js "**********" at bounding box center [391, 261] width 609 height 343
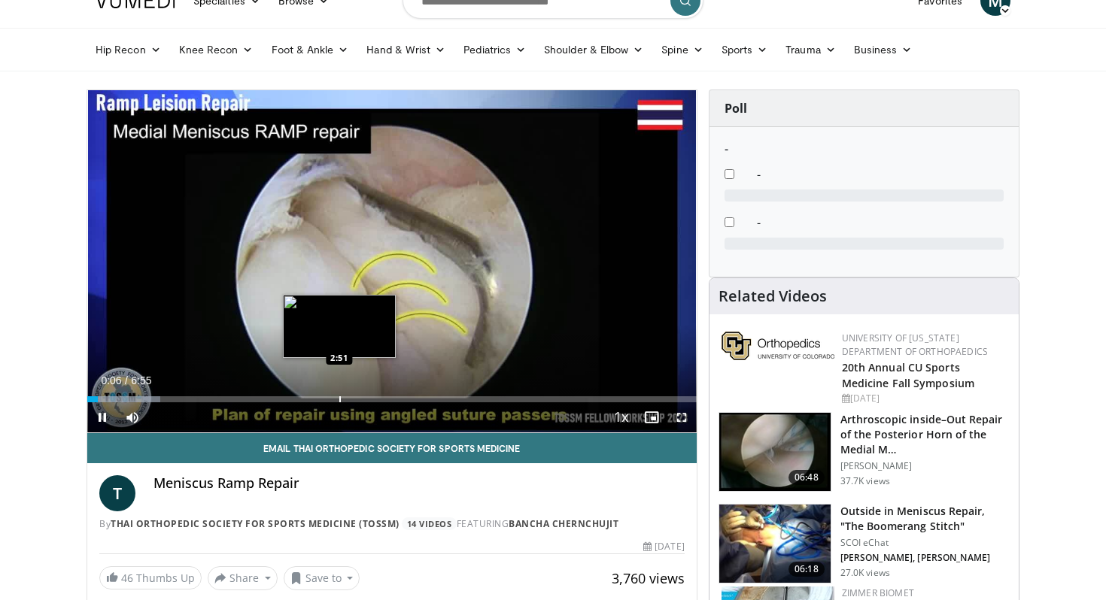
click at [339, 396] on div "Progress Bar" at bounding box center [340, 399] width 2 height 6
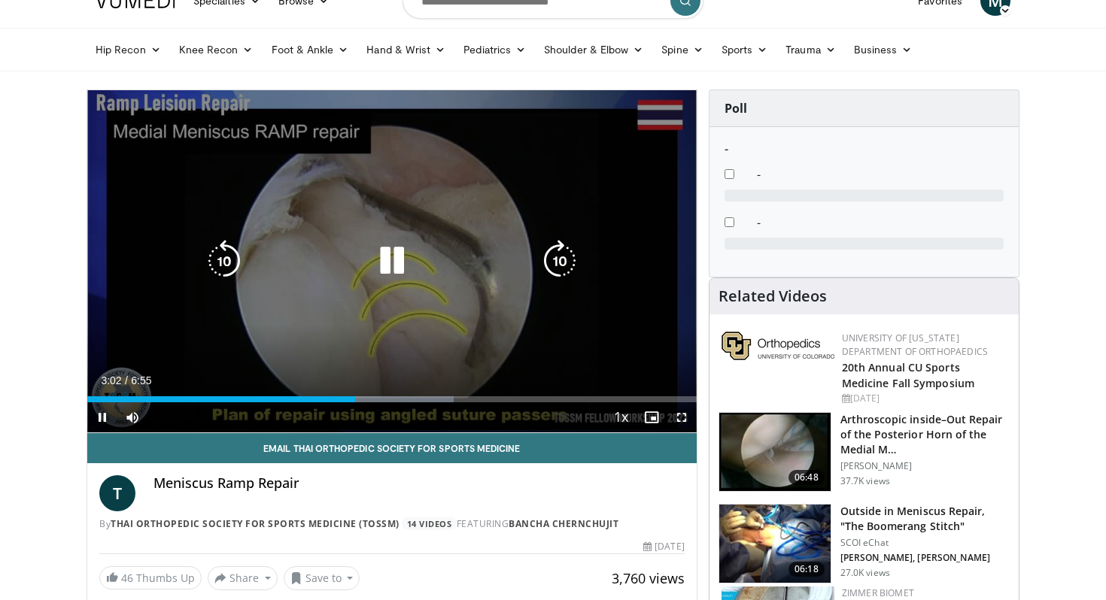
click at [414, 313] on div "10 seconds Tap to unmute" at bounding box center [391, 261] width 609 height 342
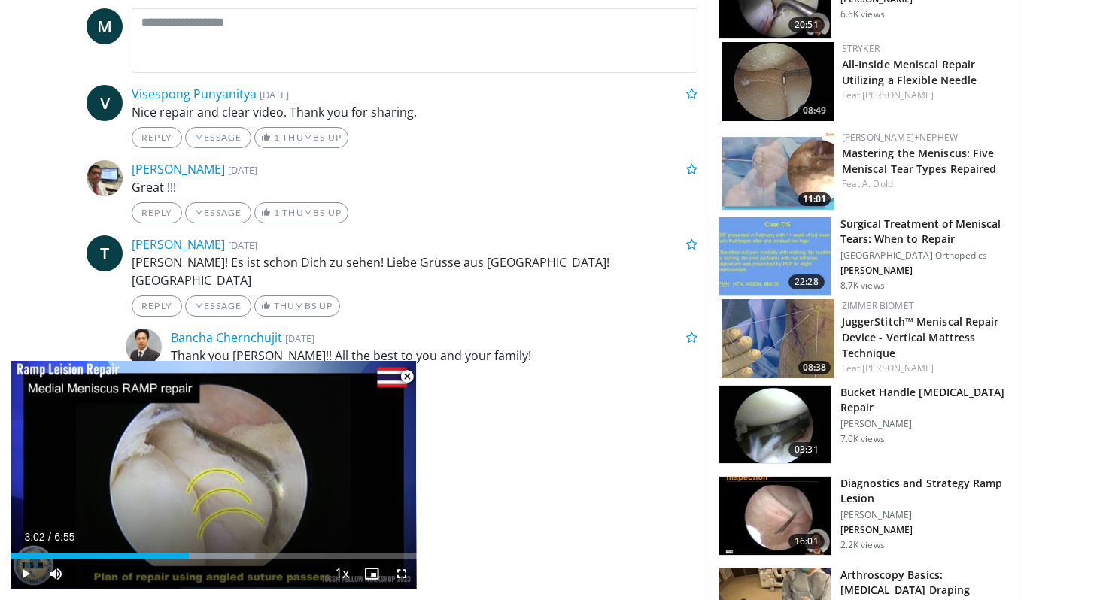
scroll to position [898, 0]
